Goal: Transaction & Acquisition: Purchase product/service

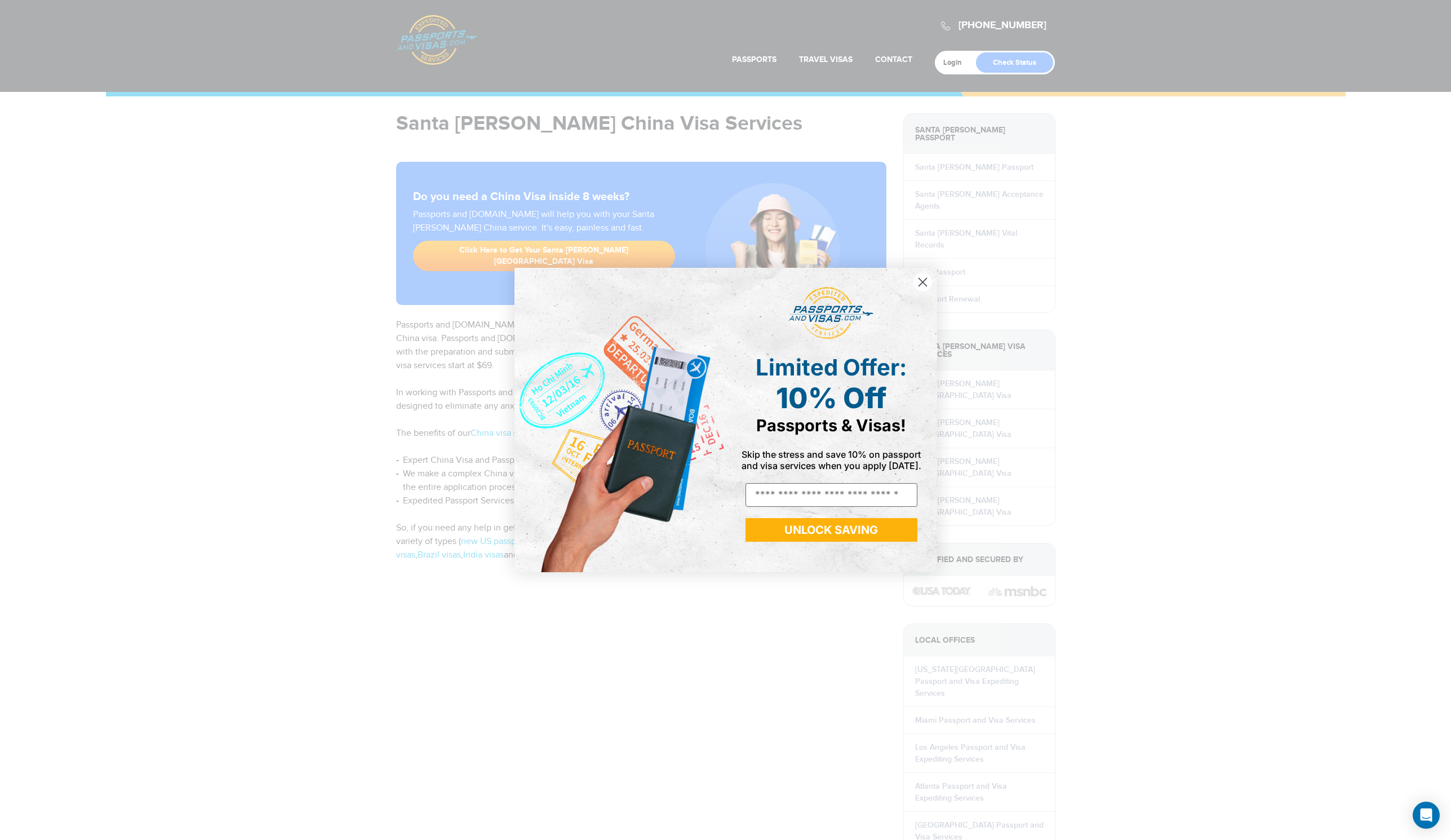
click at [923, 280] on circle "Close dialog" at bounding box center [922, 281] width 18 height 18
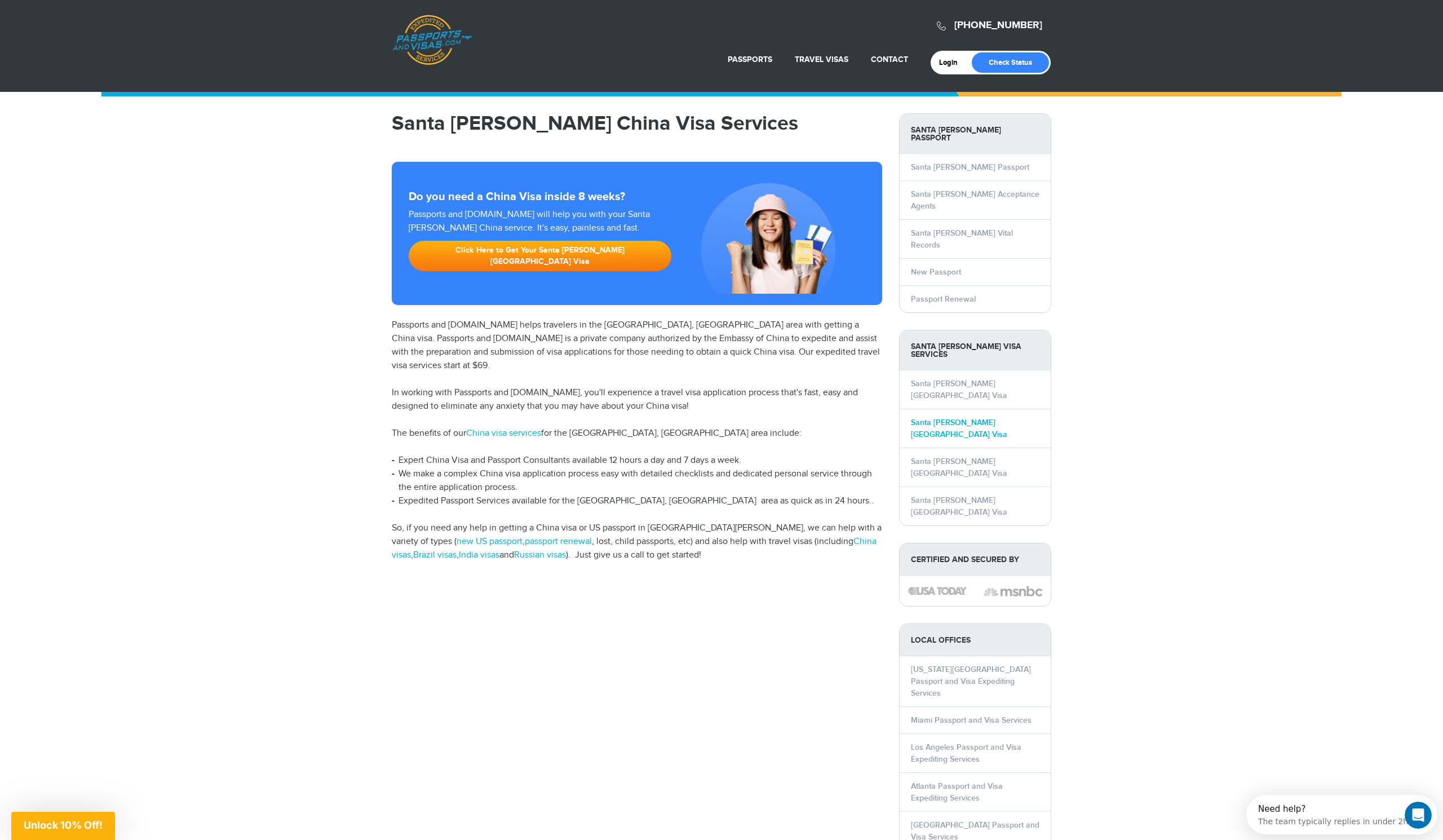
click at [945, 418] on link "Santa [PERSON_NAME] [GEOGRAPHIC_DATA] Visa" at bounding box center [959, 428] width 97 height 22
click at [946, 418] on link "Santa Clara China Visa" at bounding box center [959, 428] width 97 height 22
click at [952, 418] on link "Santa Clara China Visa" at bounding box center [959, 428] width 97 height 22
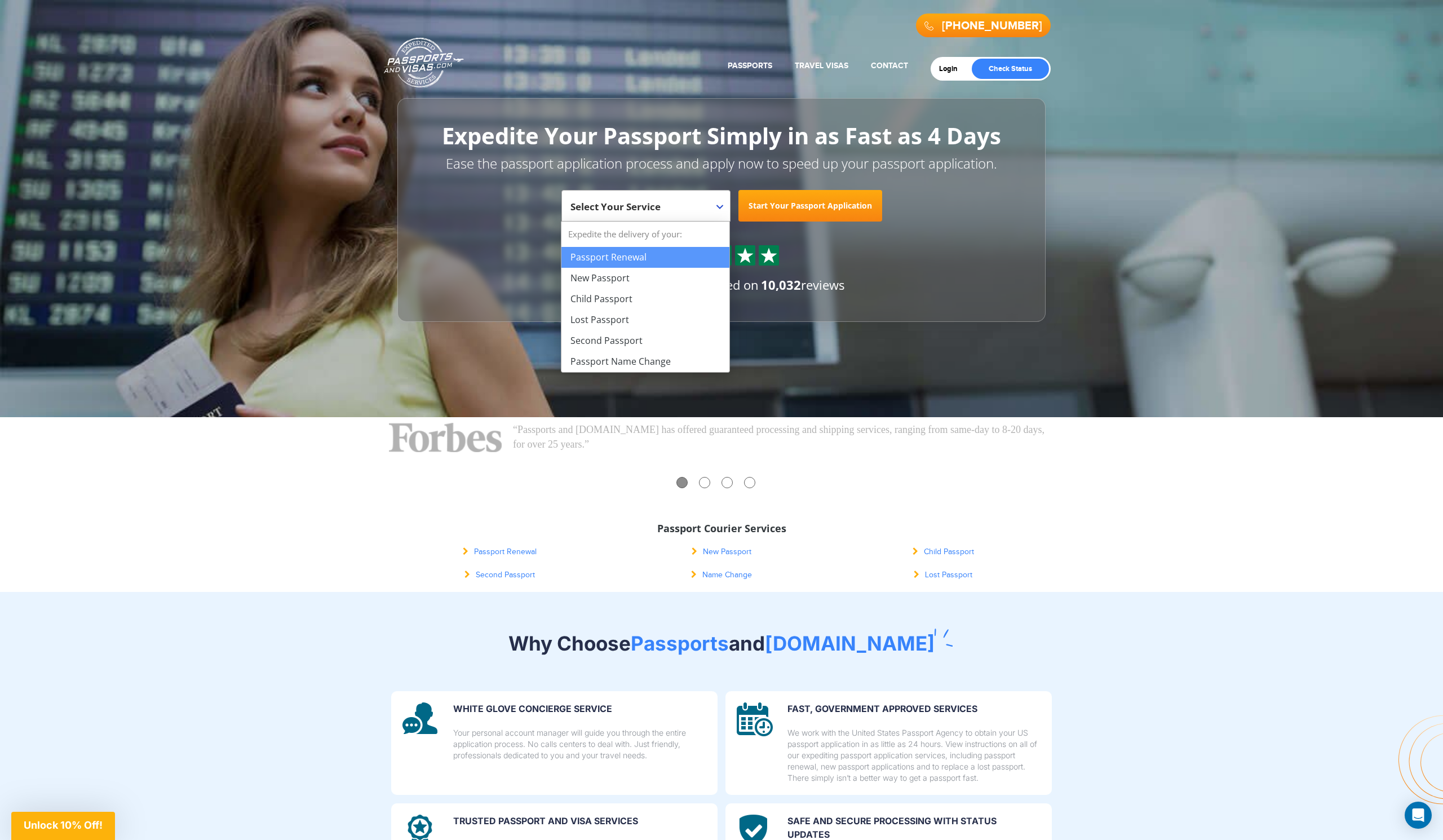
click at [723, 207] on span "Select Your Service" at bounding box center [646, 205] width 169 height 31
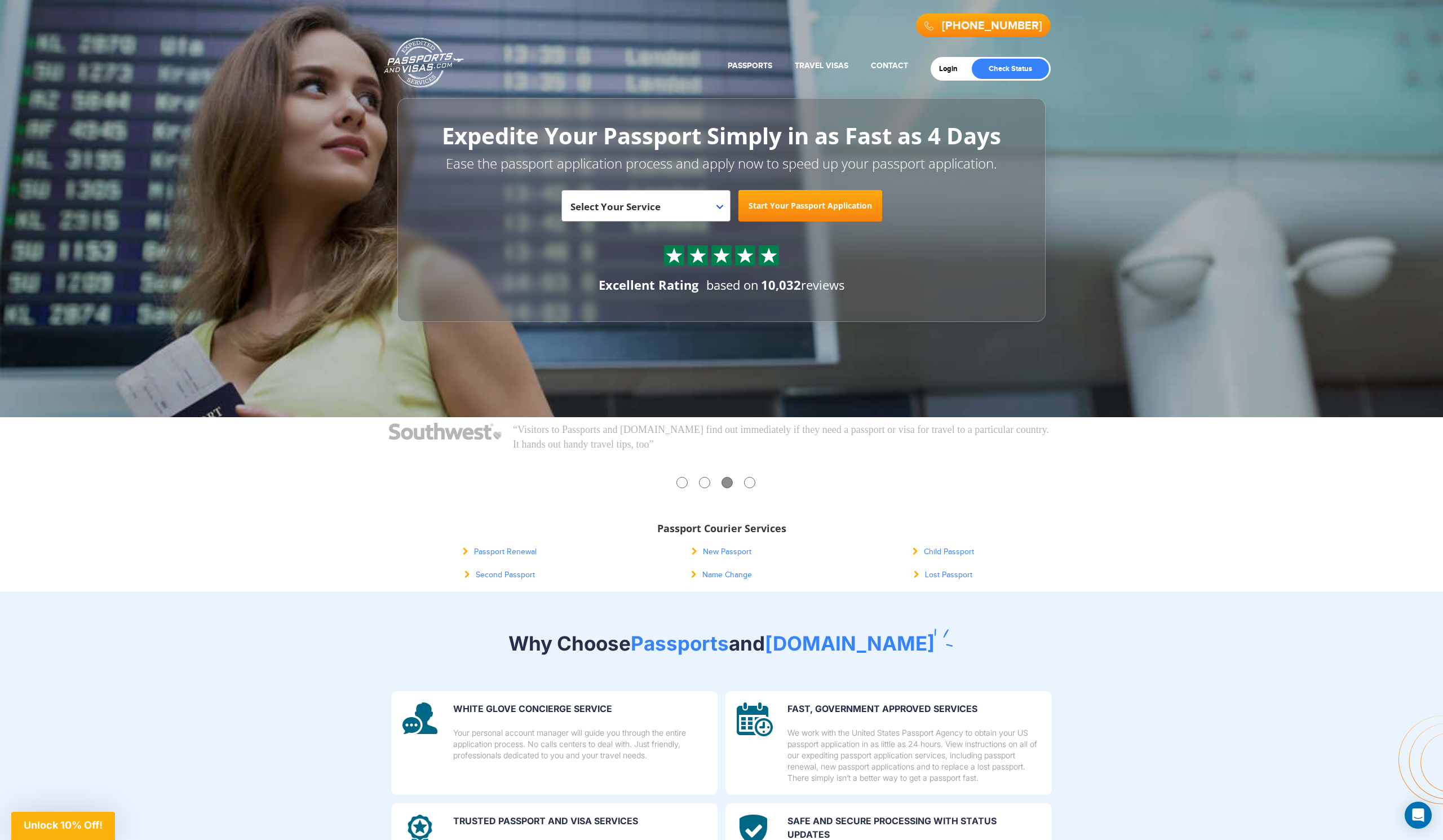
click at [514, 250] on div at bounding box center [722, 255] width 592 height 20
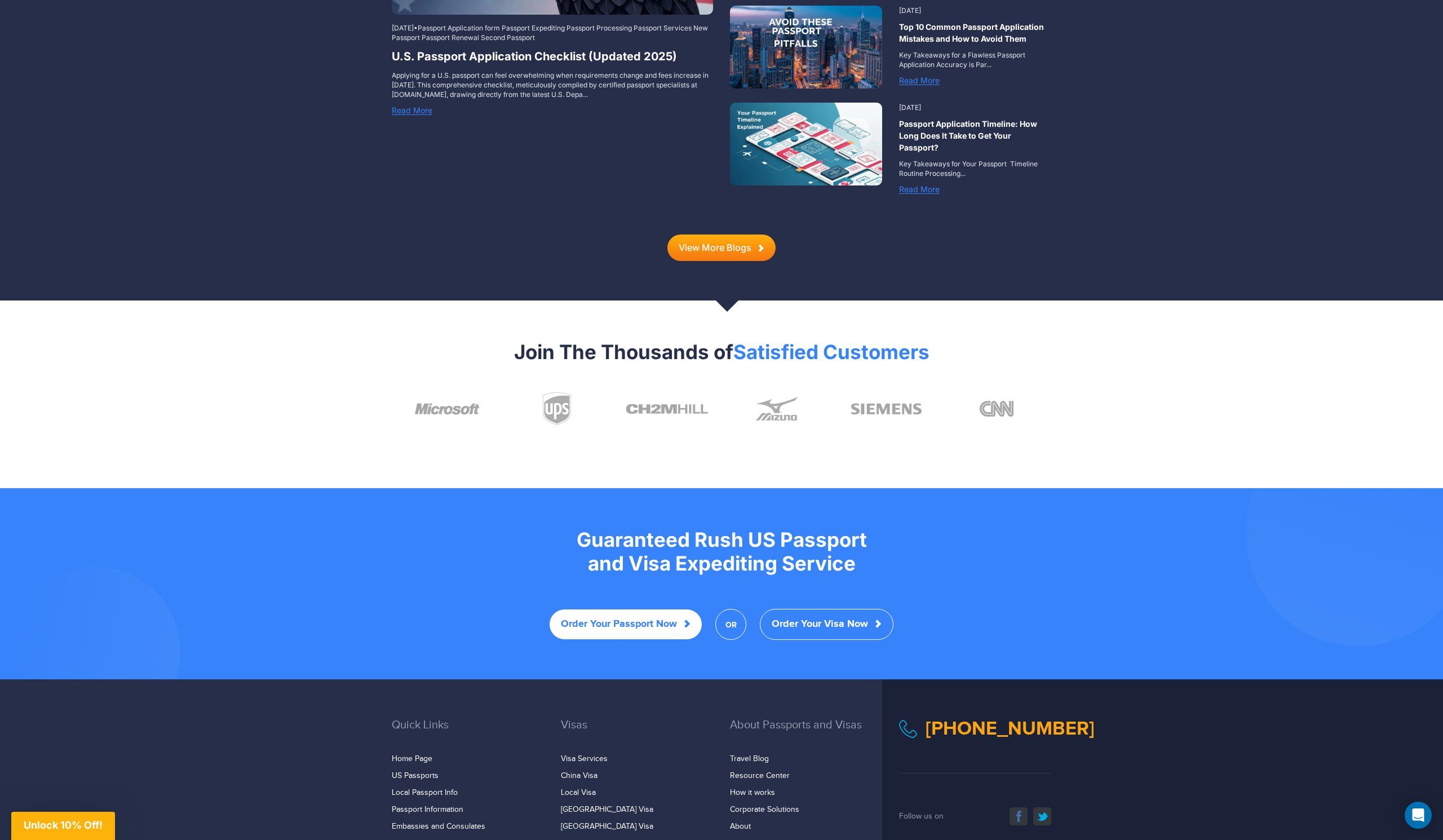
scroll to position [1846, 0]
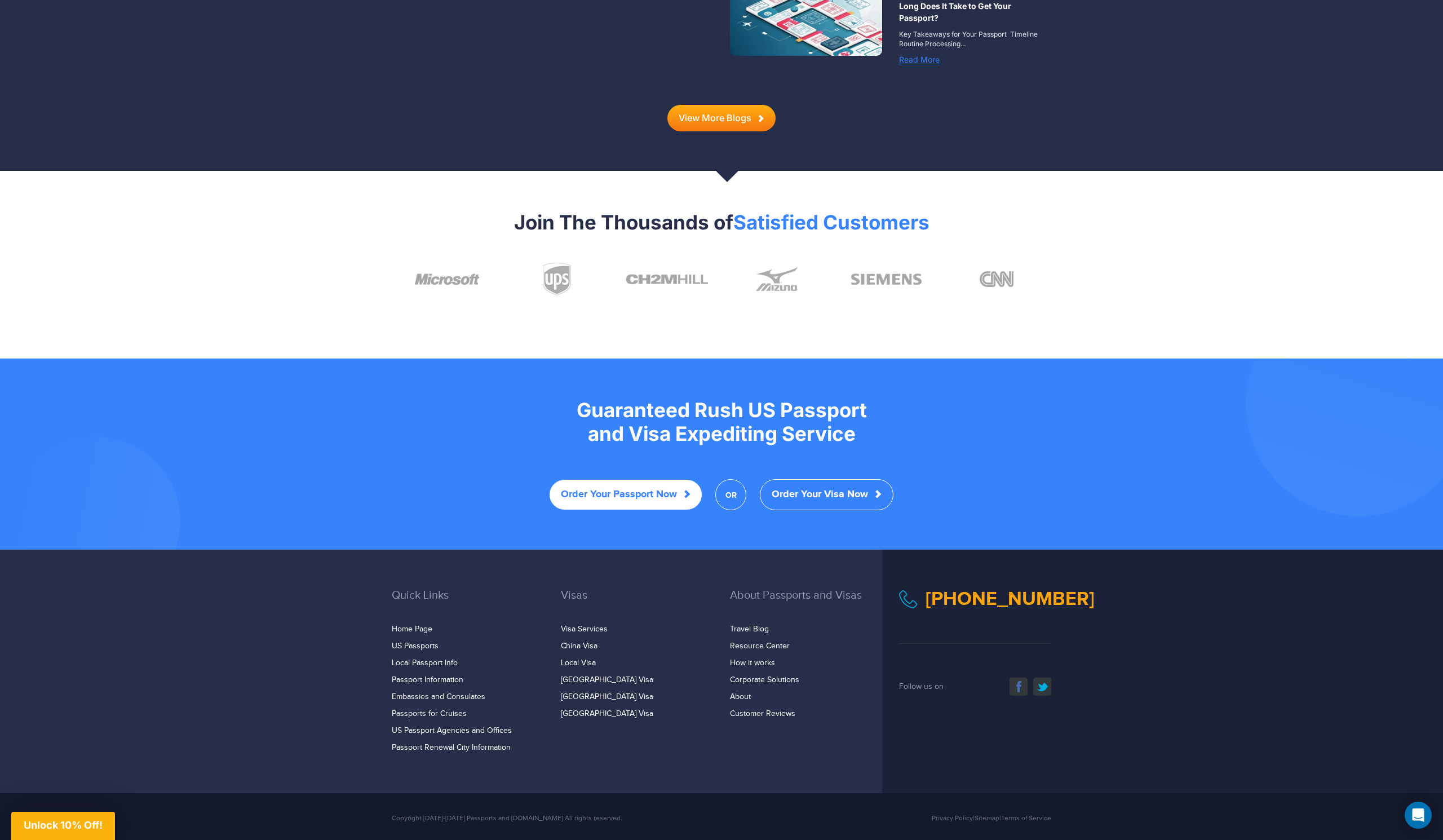
click at [872, 479] on link "Order Your Visa Now" at bounding box center [826, 494] width 133 height 31
click at [864, 479] on link "Order Your Visa Now" at bounding box center [826, 494] width 133 height 31
click at [766, 485] on link "Order Your Visa Now" at bounding box center [826, 494] width 133 height 31
click at [575, 624] on link "Visa Services" at bounding box center [584, 628] width 47 height 9
click at [577, 624] on link "Visa Services" at bounding box center [584, 628] width 47 height 9
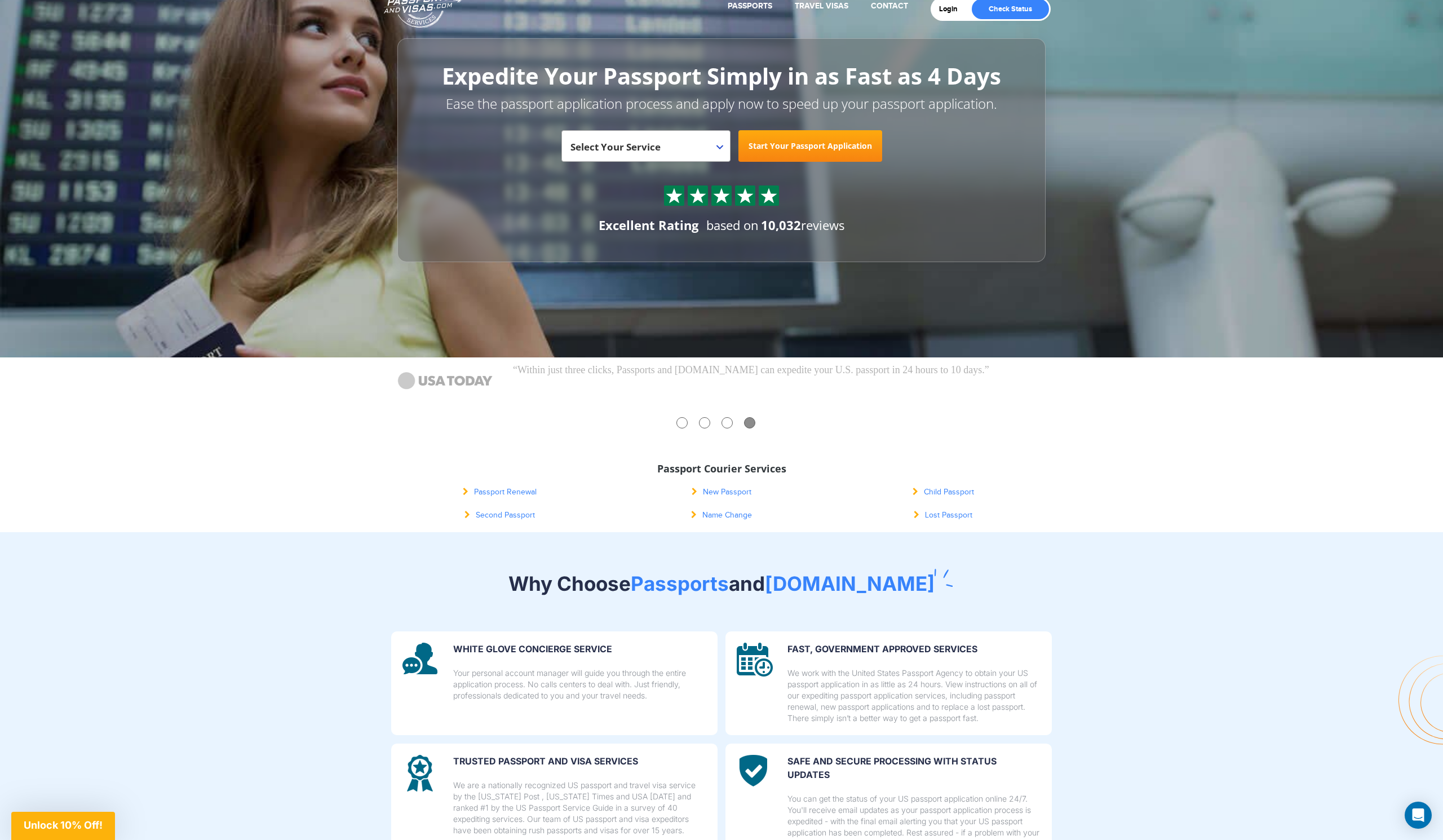
scroll to position [0, 0]
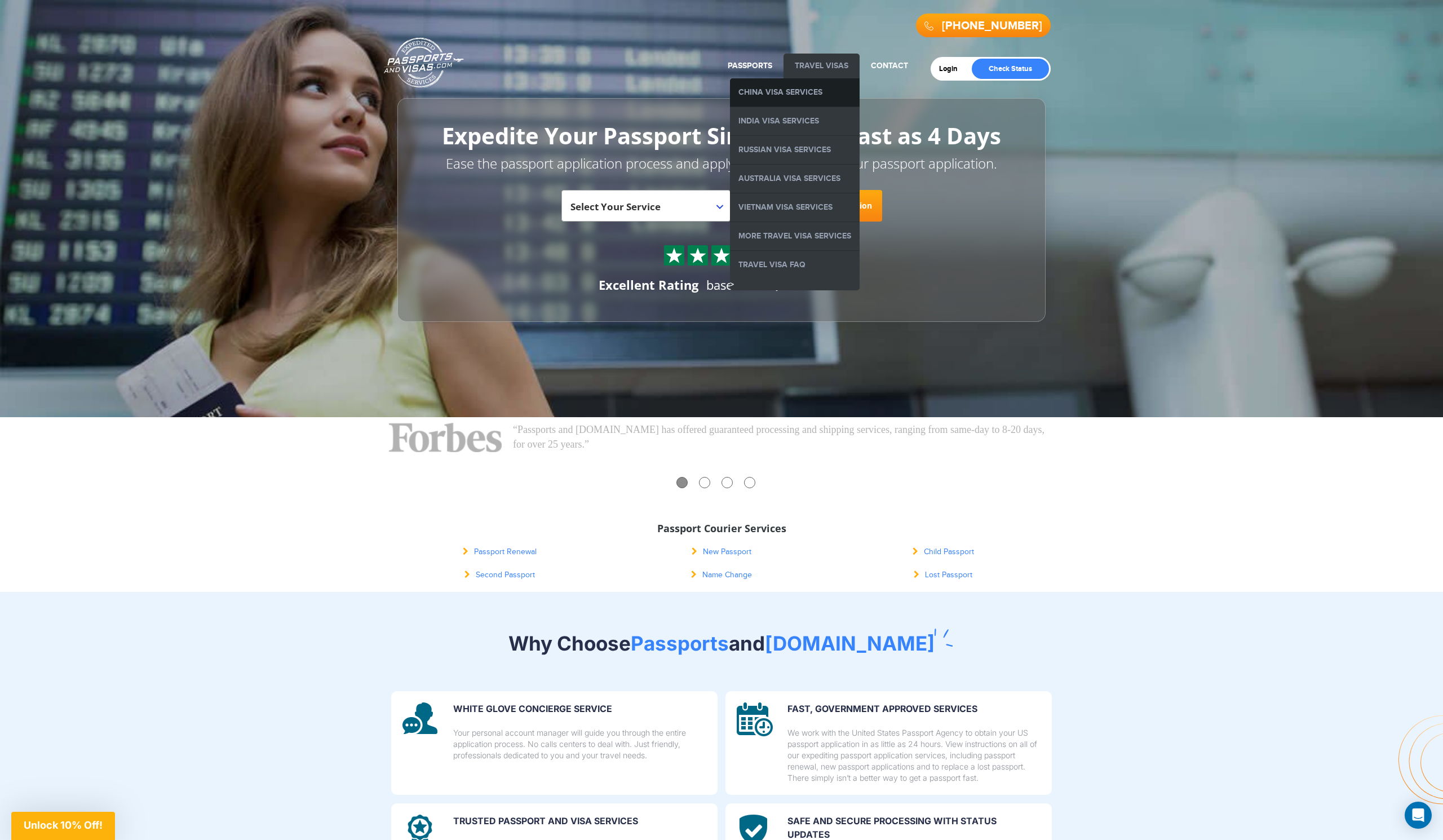
click at [806, 85] on link "China Visa Services" at bounding box center [794, 92] width 130 height 28
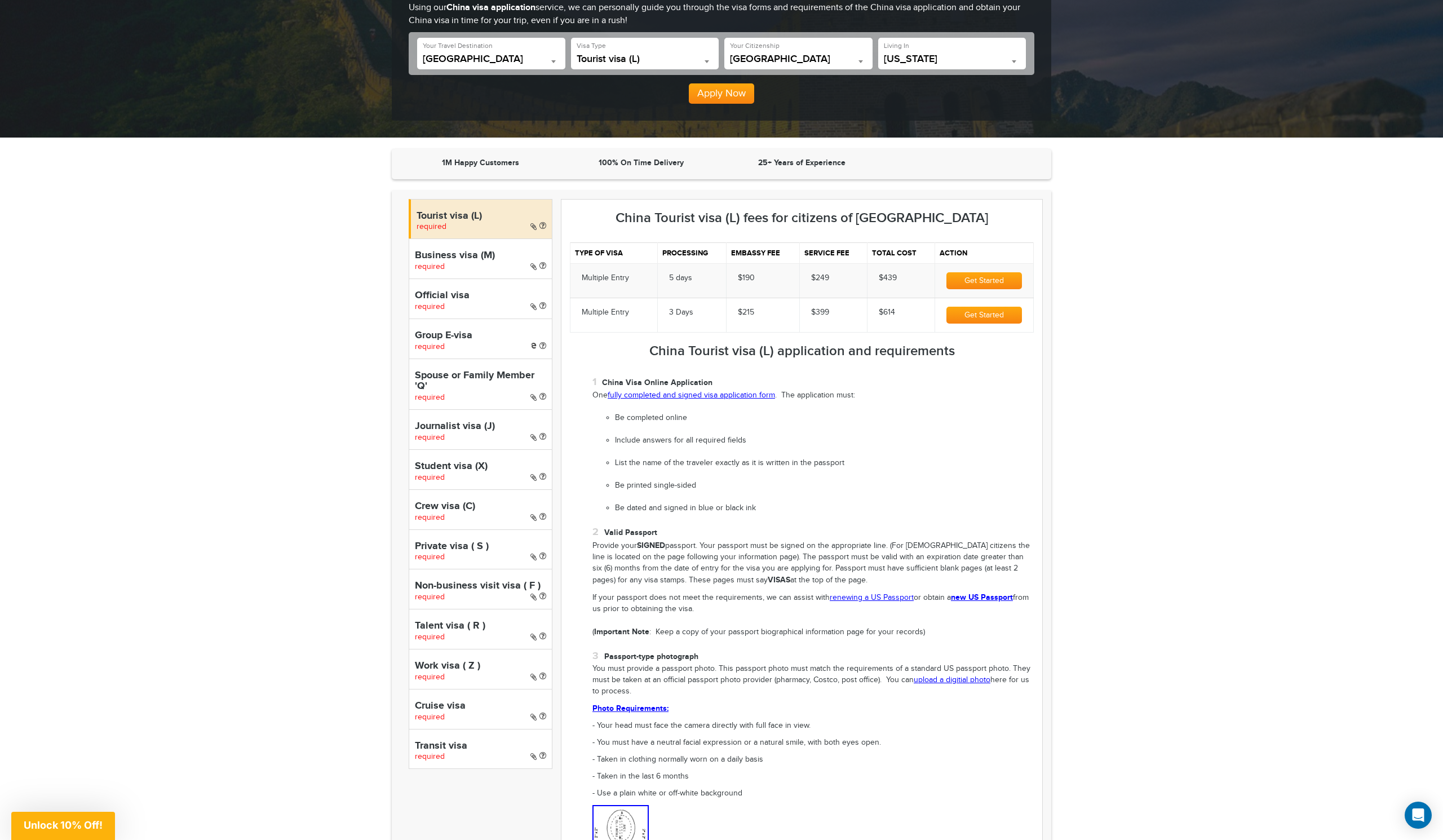
scroll to position [209, 0]
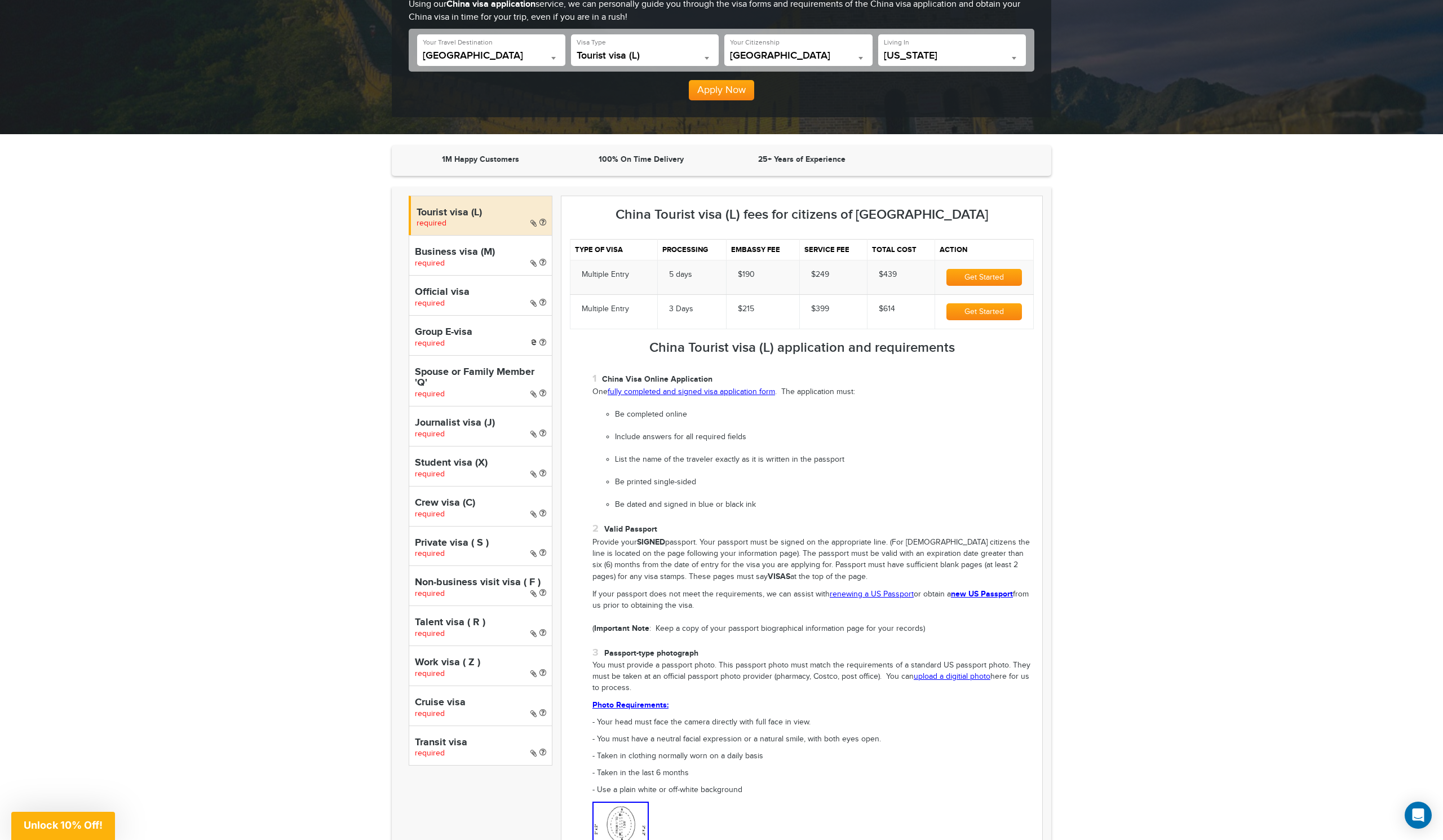
click at [717, 389] on link "fully completed and signed visa application form" at bounding box center [691, 392] width 167 height 9
